Goal: Communication & Community: Answer question/provide support

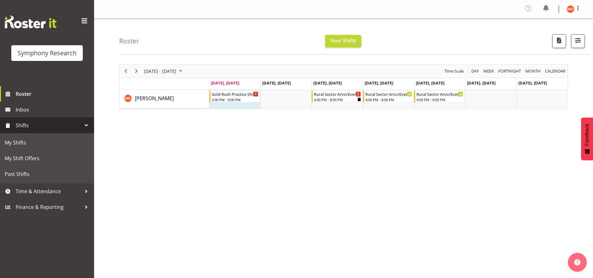
scroll to position [33, 0]
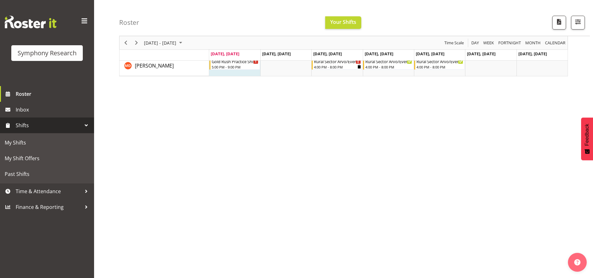
click at [60, 122] on span "Shifts" at bounding box center [49, 125] width 66 height 9
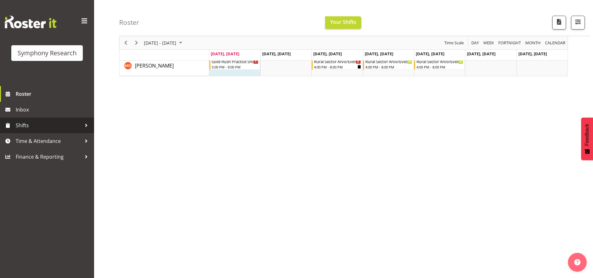
click at [84, 126] on div at bounding box center [86, 125] width 9 height 9
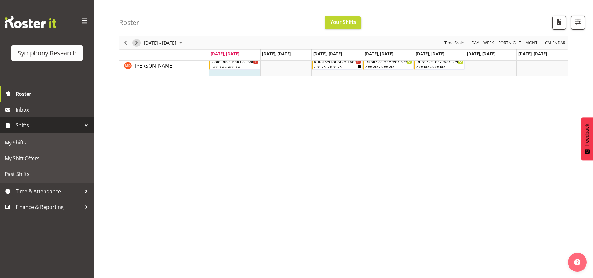
click at [135, 43] on span "Next" at bounding box center [137, 43] width 8 height 8
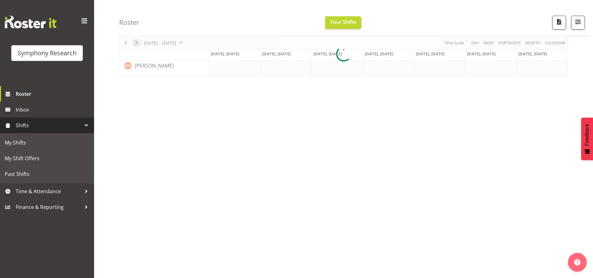
click at [135, 43] on div "September 08 - 14, 2025 Today Day Week Fortnight Month calendar Month Agenda Ti…" at bounding box center [343, 53] width 449 height 45
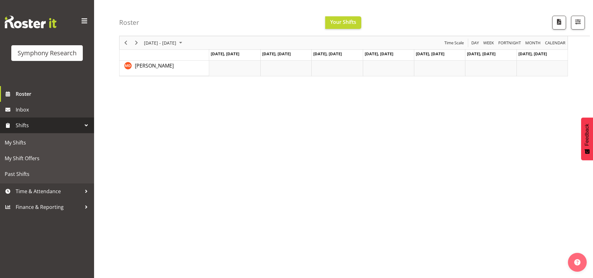
click at [378, 65] on td "Timeline Week of September 12, 2025" at bounding box center [388, 66] width 51 height 19
click at [394, 53] on span "Sep 11, Thursday" at bounding box center [379, 54] width 29 height 6
click at [383, 54] on span "Sep 11, Thursday" at bounding box center [379, 54] width 29 height 6
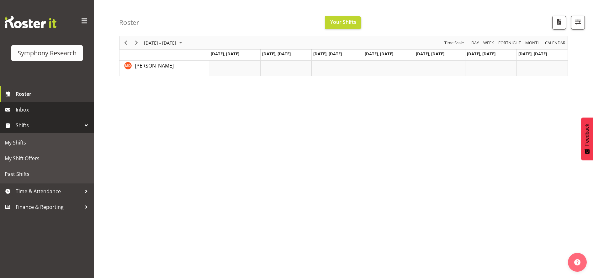
click at [46, 108] on span "Inbox" at bounding box center [53, 109] width 75 height 9
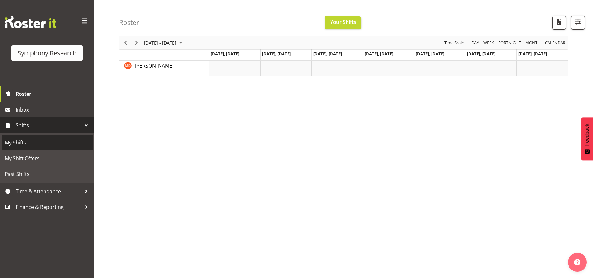
click at [57, 141] on span "My Shifts" at bounding box center [47, 142] width 85 height 9
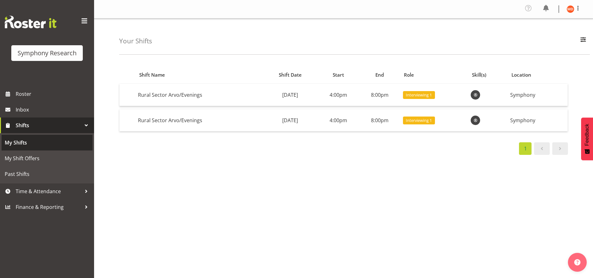
click at [52, 144] on span "My Shifts" at bounding box center [47, 142] width 85 height 9
click at [19, 142] on span "My Shifts" at bounding box center [47, 142] width 85 height 9
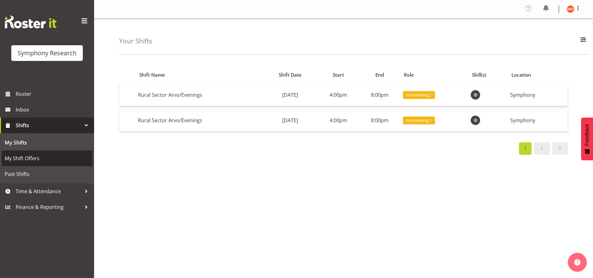
click at [77, 157] on span "My Shift Offers" at bounding box center [47, 157] width 85 height 9
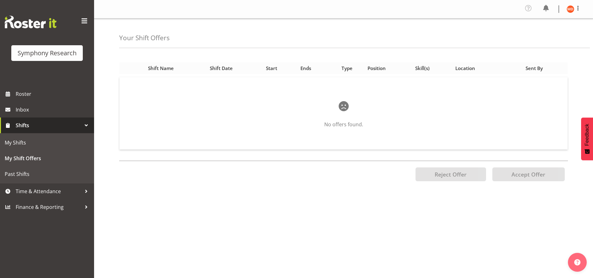
click at [228, 69] on div "Shift Date" at bounding box center [234, 68] width 49 height 7
drag, startPoint x: 222, startPoint y: 68, endPoint x: 389, endPoint y: 141, distance: 181.1
click at [389, 141] on table "Shift Name Shift Date Start Ends Type Position Skill(s) Location Sent By No off…" at bounding box center [343, 106] width 449 height 94
click at [303, 190] on div "Position Shift Name Shift Date Start Ends Type Position Skill(s) Location Sent …" at bounding box center [356, 178] width 474 height 251
click at [418, 67] on div "Skill(s)" at bounding box center [432, 68] width 33 height 7
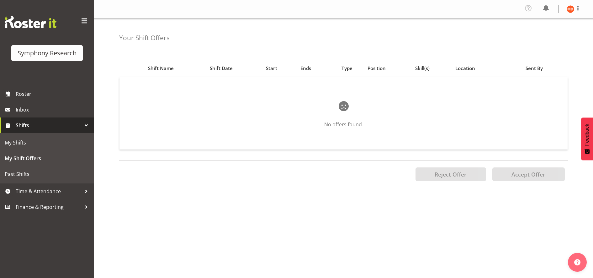
click at [85, 124] on div at bounding box center [86, 125] width 9 height 9
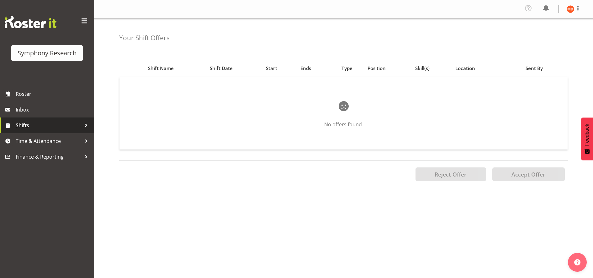
click at [85, 124] on div at bounding box center [86, 125] width 9 height 9
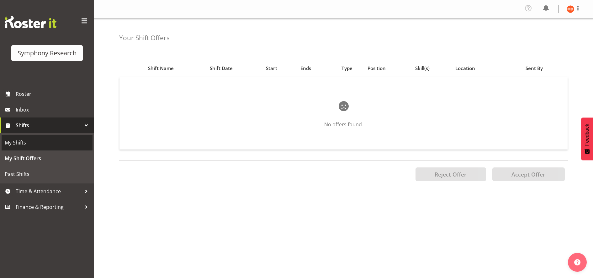
click at [61, 148] on link "My Shifts" at bounding box center [47, 143] width 91 height 16
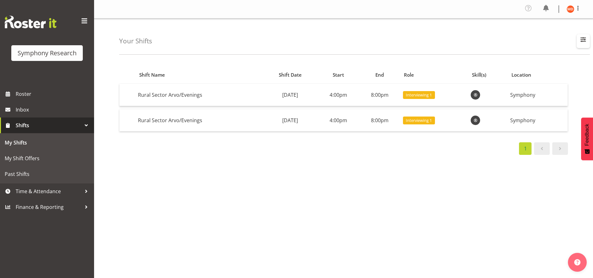
click at [584, 38] on span "button" at bounding box center [584, 39] width 8 height 8
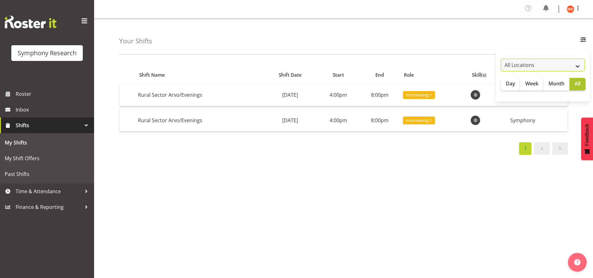
click at [580, 67] on select "All Locations Do Not Use MM Symphony" at bounding box center [543, 65] width 84 height 13
select select "39"
click at [501, 59] on select "All Locations Do Not Use MM Symphony" at bounding box center [543, 65] width 84 height 13
click at [536, 84] on span "Week" at bounding box center [532, 84] width 13 height 8
click at [556, 83] on span "Month" at bounding box center [557, 84] width 16 height 8
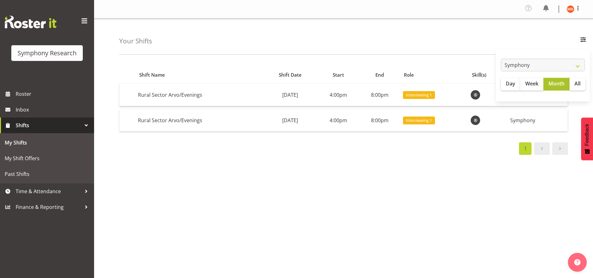
click at [555, 83] on span "Month" at bounding box center [557, 84] width 16 height 8
click at [578, 82] on span "All" at bounding box center [578, 84] width 6 height 8
click at [511, 83] on span "Day" at bounding box center [510, 84] width 9 height 8
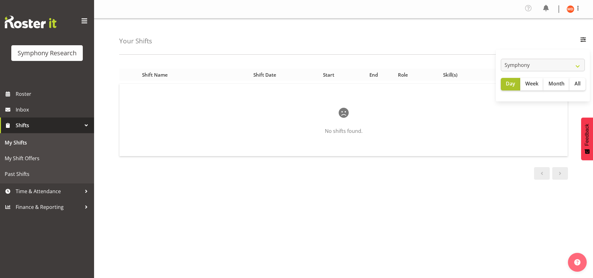
click at [326, 74] on div "Start" at bounding box center [328, 74] width 41 height 7
click at [29, 155] on span "My Shift Offers" at bounding box center [47, 157] width 85 height 9
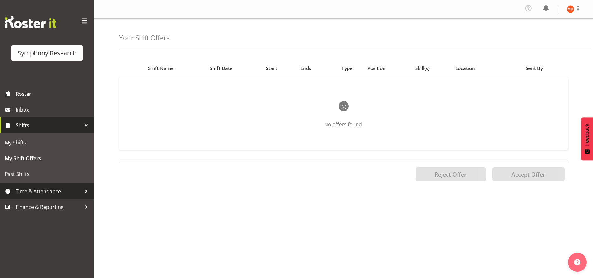
click at [34, 193] on span "Time & Attendance" at bounding box center [49, 190] width 66 height 9
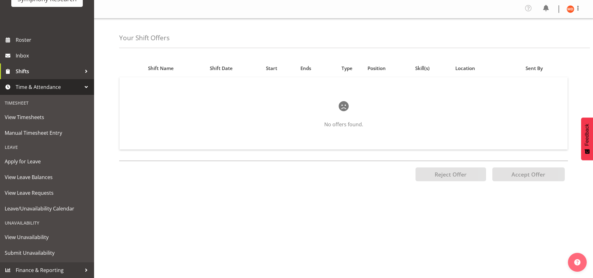
scroll to position [53, 0]
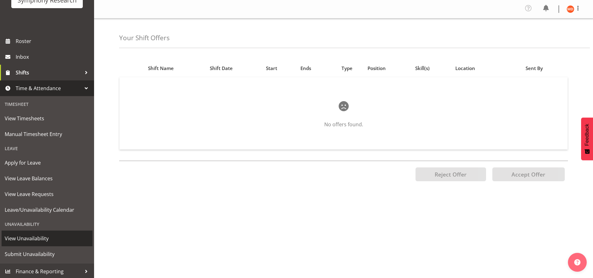
click at [41, 232] on link "View Unavailability" at bounding box center [47, 238] width 91 height 16
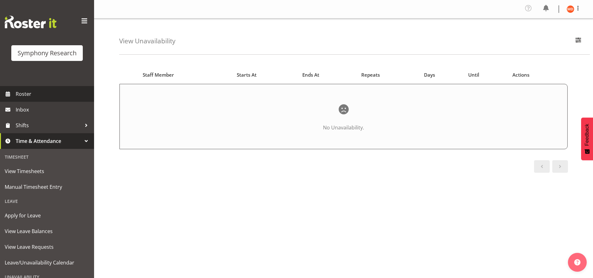
click at [45, 90] on span "Roster" at bounding box center [53, 93] width 75 height 9
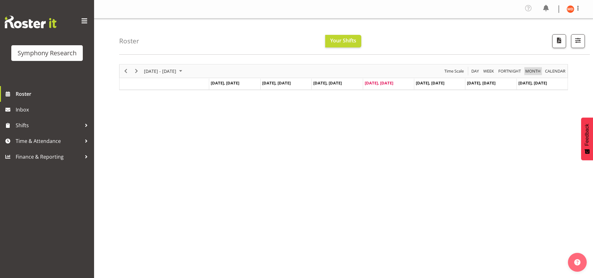
click at [528, 70] on span "Month" at bounding box center [533, 71] width 17 height 8
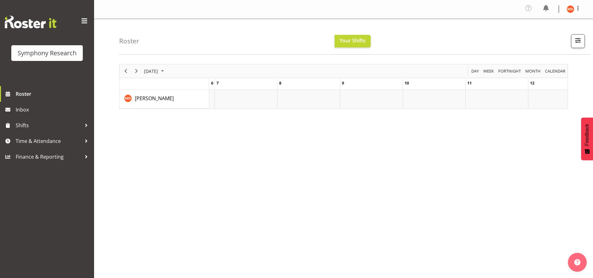
click at [508, 83] on td "11" at bounding box center [497, 83] width 63 height 11
click at [469, 83] on span "11" at bounding box center [470, 83] width 4 height 6
click at [469, 83] on div "September 2025 Today Day Week Fortnight Month calendar Month Agenda Time Scale …" at bounding box center [343, 86] width 449 height 45
click at [236, 104] on td "Timeline Day of September 11, 2025" at bounding box center [388, 99] width 359 height 19
click at [280, 99] on td "Timeline Day of September 11, 2025" at bounding box center [388, 99] width 359 height 19
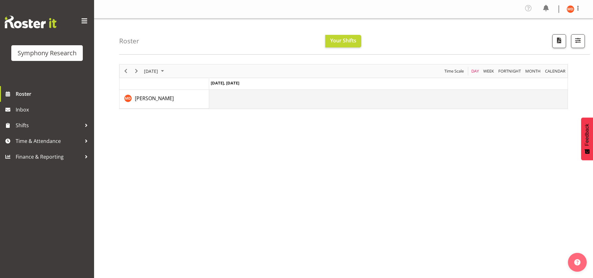
click at [280, 99] on td "Timeline Day of September 11, 2025" at bounding box center [388, 99] width 359 height 19
click at [338, 42] on span "Your Shifts" at bounding box center [343, 40] width 26 height 7
click at [478, 71] on span "Day" at bounding box center [475, 71] width 9 height 8
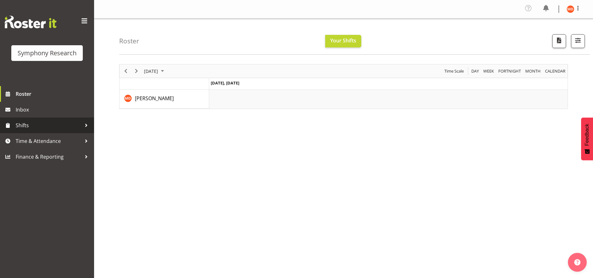
click at [43, 127] on span "Shifts" at bounding box center [49, 125] width 66 height 9
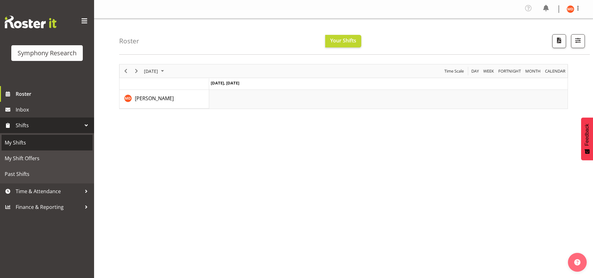
click at [44, 145] on span "My Shifts" at bounding box center [47, 142] width 85 height 9
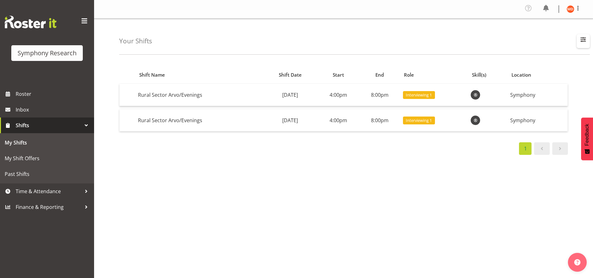
click at [585, 37] on span "button" at bounding box center [584, 39] width 8 height 8
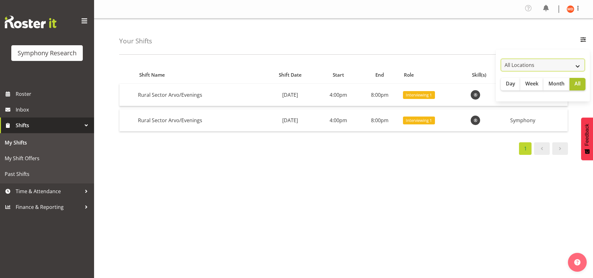
click at [580, 67] on select "All Locations Do Not Use MM Symphony" at bounding box center [543, 65] width 84 height 13
select select "39"
click at [501, 59] on select "All Locations Do Not Use MM Symphony" at bounding box center [543, 65] width 84 height 13
drag, startPoint x: 137, startPoint y: 117, endPoint x: 128, endPoint y: 152, distance: 35.2
click at [128, 152] on div "1" at bounding box center [343, 148] width 449 height 13
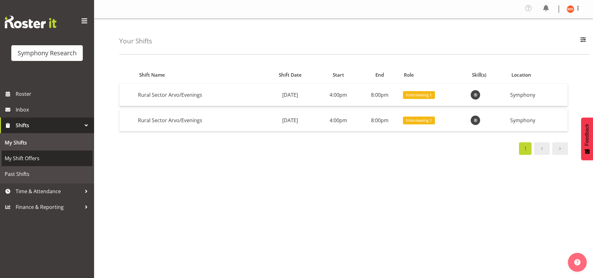
click at [37, 156] on span "My Shift Offers" at bounding box center [47, 157] width 85 height 9
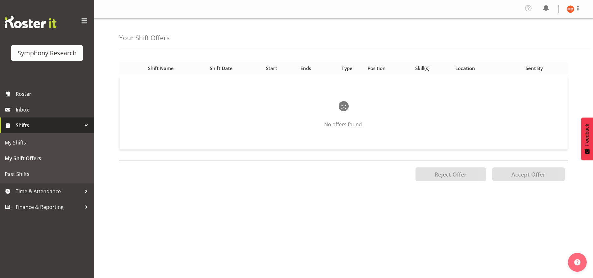
click at [156, 66] on div "Shift Name" at bounding box center [175, 68] width 54 height 7
click at [225, 65] on div "Shift Date" at bounding box center [234, 68] width 49 height 7
click at [40, 158] on span "My Shift Offers" at bounding box center [47, 157] width 85 height 9
click at [31, 172] on span "Past Shifts" at bounding box center [47, 173] width 85 height 9
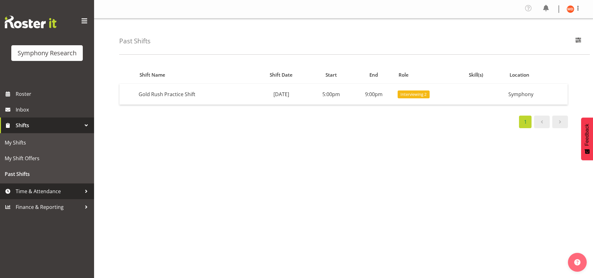
click at [60, 190] on span "Time & Attendance" at bounding box center [49, 190] width 66 height 9
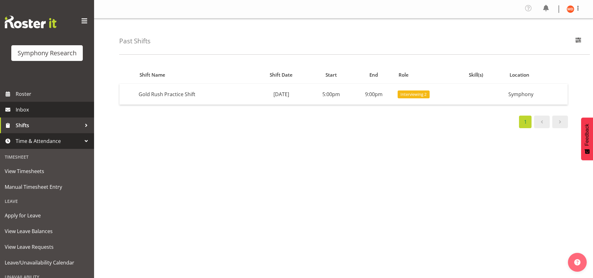
click at [51, 111] on span "Inbox" at bounding box center [53, 109] width 75 height 9
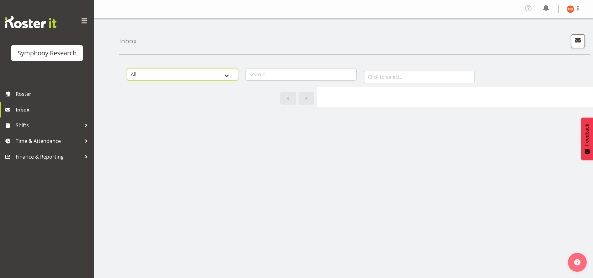
click at [229, 75] on select "All General Shift Offers Shift Swap Offers Leave Requests" at bounding box center [182, 74] width 111 height 13
select select "shift-offer"
click at [127, 68] on select "All General Shift Offers Shift Swap Offers Leave Requests" at bounding box center [182, 74] width 111 height 13
click at [289, 76] on input "text" at bounding box center [301, 74] width 111 height 13
click at [403, 76] on input "text" at bounding box center [419, 77] width 111 height 13
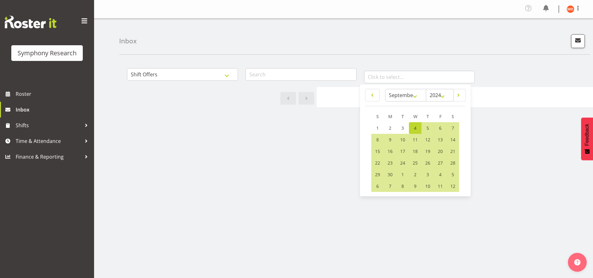
click at [414, 141] on span "11" at bounding box center [415, 140] width 5 height 6
click at [416, 141] on span "11" at bounding box center [415, 140] width 5 height 6
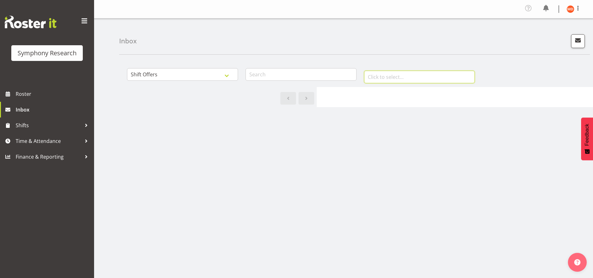
click at [379, 74] on input "text" at bounding box center [419, 77] width 111 height 13
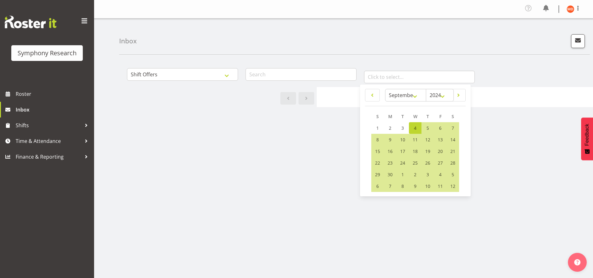
click at [416, 139] on span "11" at bounding box center [415, 140] width 5 height 6
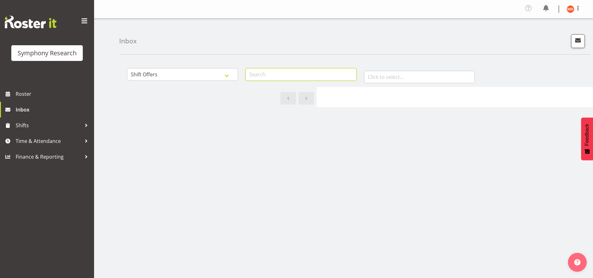
click at [282, 79] on input "text" at bounding box center [301, 74] width 111 height 13
click at [282, 78] on input "text" at bounding box center [301, 74] width 111 height 13
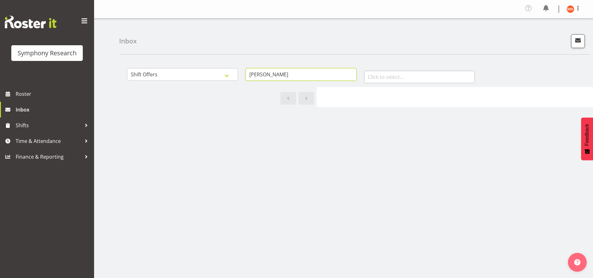
type input "Maria"
click at [414, 78] on input "text" at bounding box center [419, 77] width 111 height 13
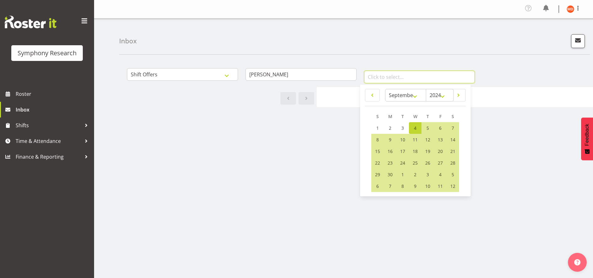
click at [414, 78] on input "text" at bounding box center [419, 77] width 111 height 13
click at [413, 140] on span "11" at bounding box center [415, 140] width 5 height 6
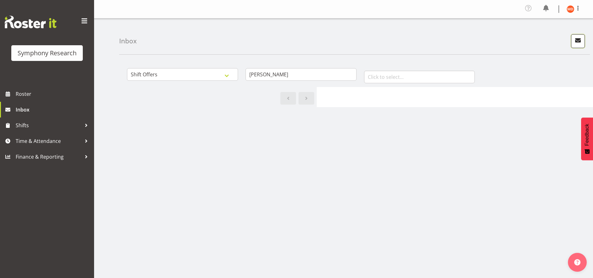
click at [577, 38] on span "button" at bounding box center [578, 40] width 8 height 8
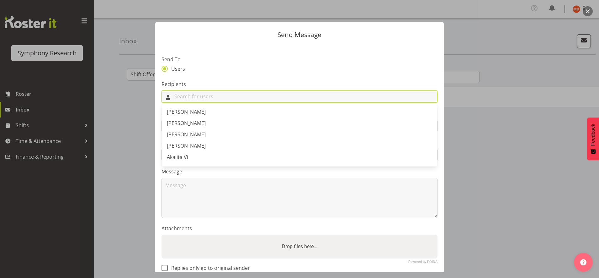
click at [222, 95] on input "text" at bounding box center [300, 97] width 276 height 10
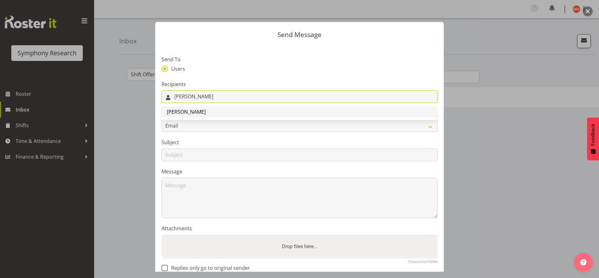
type input "john"
click at [213, 110] on link "John Taylor" at bounding box center [300, 111] width 276 height 11
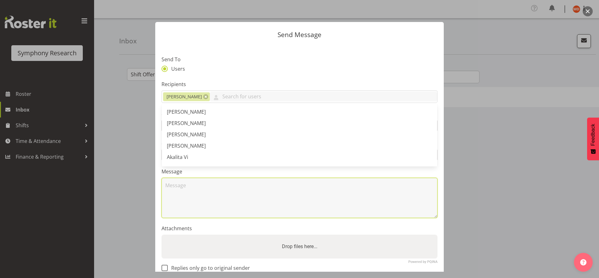
click at [200, 186] on textarea at bounding box center [300, 198] width 276 height 40
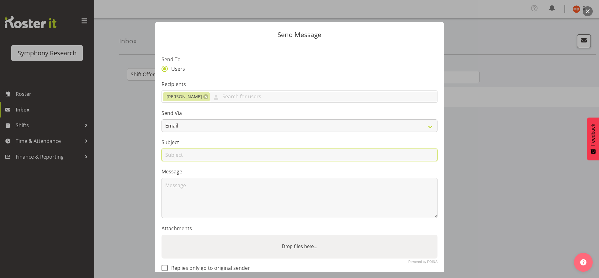
click at [197, 154] on input "text" at bounding box center [300, 154] width 276 height 13
type input "Shift next week"
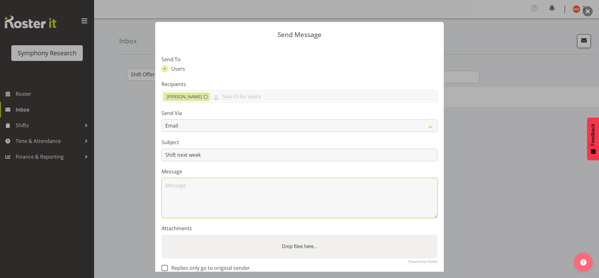
click at [186, 184] on textarea at bounding box center [300, 198] width 276 height 40
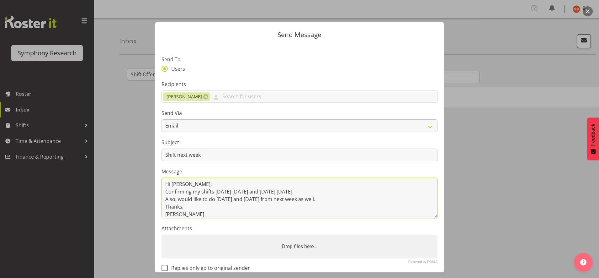
click at [330, 198] on textarea "Hi John, Confirming my shifts today Thursday and tomorrow Friday. Also, would l…" at bounding box center [300, 198] width 276 height 40
type textarea "Hi John, Confirming my shifts today Thursday and tomorrow Friday. Also, would l…"
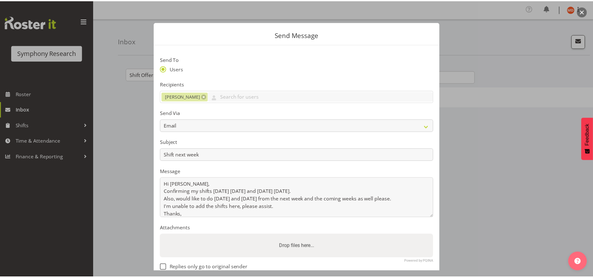
scroll to position [37, 0]
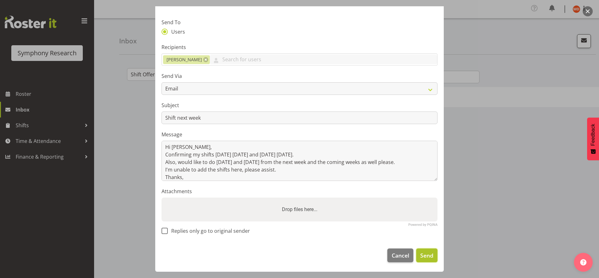
click at [421, 254] on span "Send" at bounding box center [427, 255] width 13 height 8
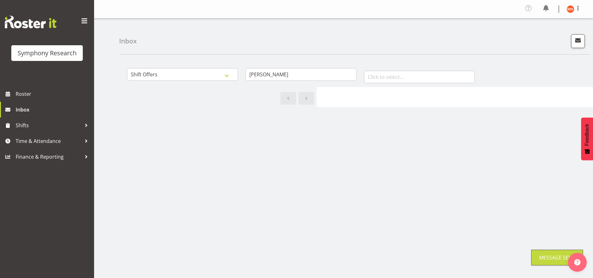
drag, startPoint x: 418, startPoint y: 254, endPoint x: 477, endPoint y: 208, distance: 74.5
click at [471, 209] on div "All General Shift Offers Shift Swap Offers Leave Requests Maria January Februar…" at bounding box center [356, 184] width 474 height 251
drag, startPoint x: 481, startPoint y: 209, endPoint x: 294, endPoint y: 102, distance: 215.9
click at [297, 106] on div "All General Shift Offers Shift Swap Offers Leave Requests Maria January Februar…" at bounding box center [356, 184] width 474 height 251
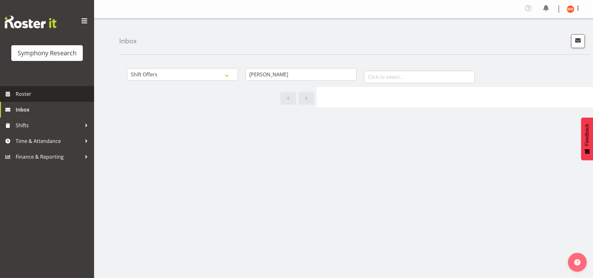
click at [32, 96] on span "Roster" at bounding box center [53, 93] width 75 height 9
